Goal: Check status: Check status

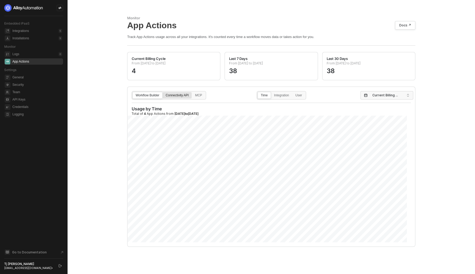
click at [177, 95] on div "Connectivity API" at bounding box center [177, 98] width 29 height 8
click at [163, 92] on input "Connectivity API" at bounding box center [163, 92] width 0 height 0
click at [393, 97] on span "Current Billing Cycle" at bounding box center [388, 95] width 31 height 8
click at [392, 94] on span "Current Billing Cycle" at bounding box center [388, 95] width 31 height 8
click at [380, 121] on div "Last 30 Days" at bounding box center [387, 124] width 44 height 6
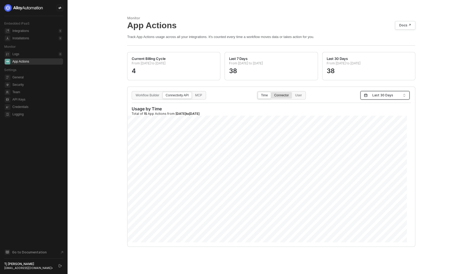
click at [281, 94] on div "Connector" at bounding box center [281, 98] width 20 height 8
click at [271, 92] on input "Connector" at bounding box center [271, 92] width 0 height 0
click at [305, 98] on div "User" at bounding box center [299, 98] width 12 height 8
click at [293, 92] on input "User" at bounding box center [293, 92] width 0 height 0
click at [205, 96] on div "MCP" at bounding box center [198, 98] width 13 height 8
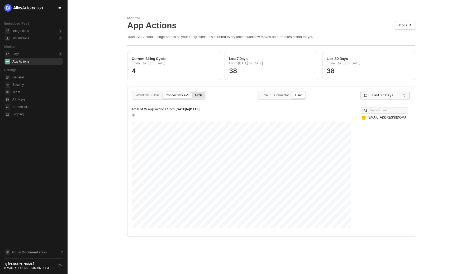
click at [192, 92] on input "MCP" at bounding box center [192, 92] width 0 height 0
click at [287, 95] on div "Connector" at bounding box center [281, 98] width 20 height 8
click at [271, 92] on input "Connector" at bounding box center [271, 92] width 0 height 0
